Goal: Task Accomplishment & Management: Use online tool/utility

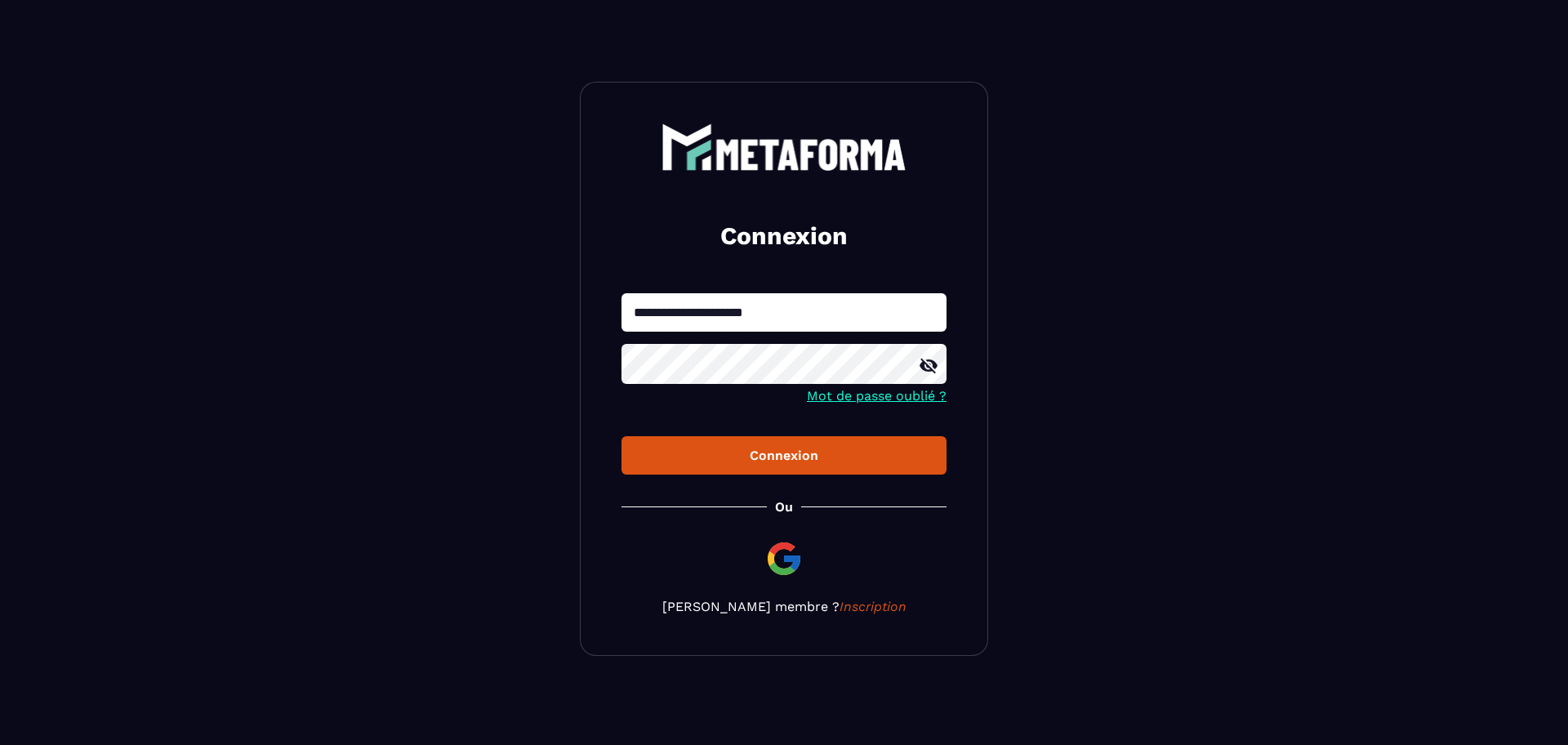
click at [845, 316] on input "**********" at bounding box center [784, 312] width 325 height 38
type input "**********"
click at [622, 436] on button "Connexion" at bounding box center [784, 455] width 325 height 38
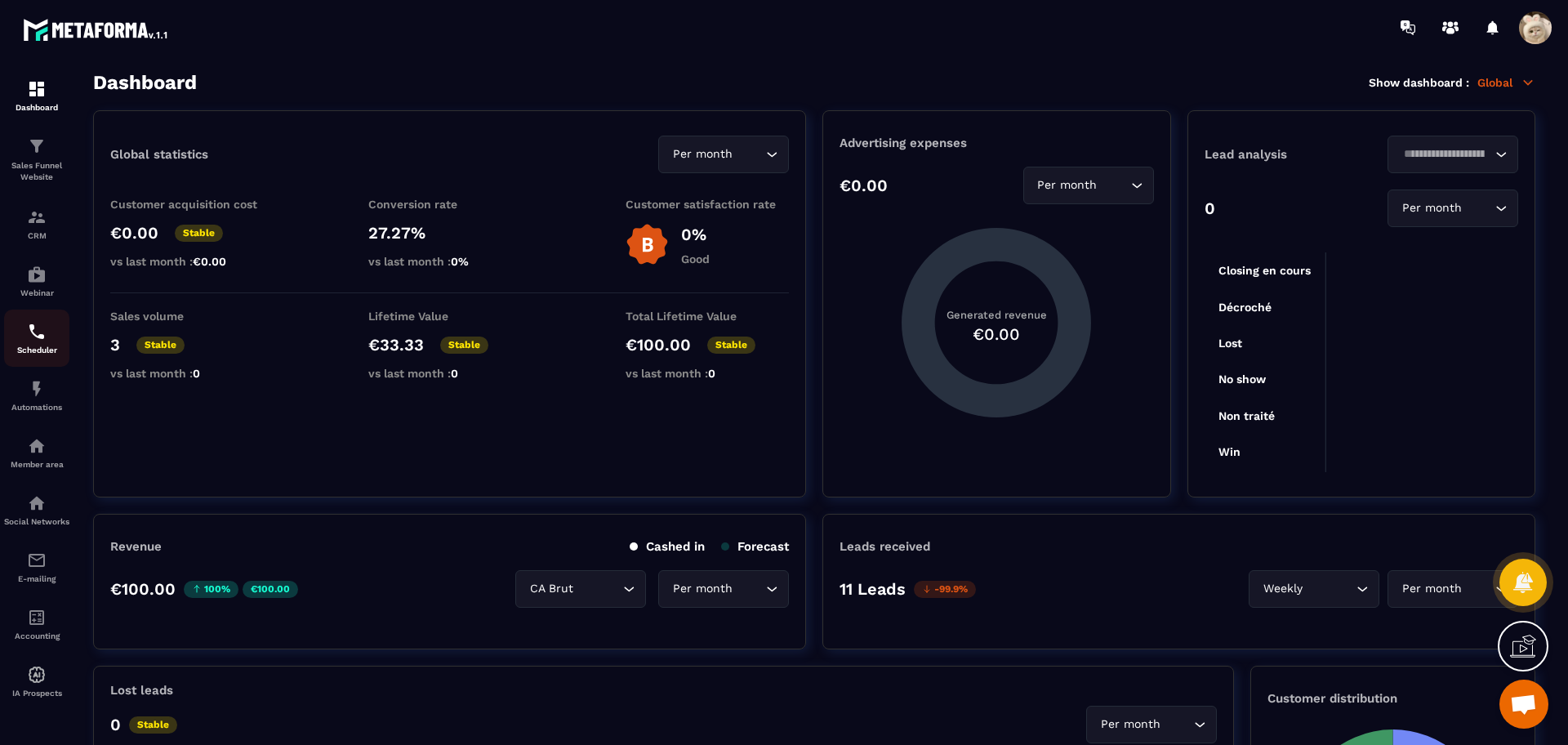
click at [31, 316] on link "Scheduler" at bounding box center [37, 338] width 65 height 58
